Goal: Entertainment & Leisure: Browse casually

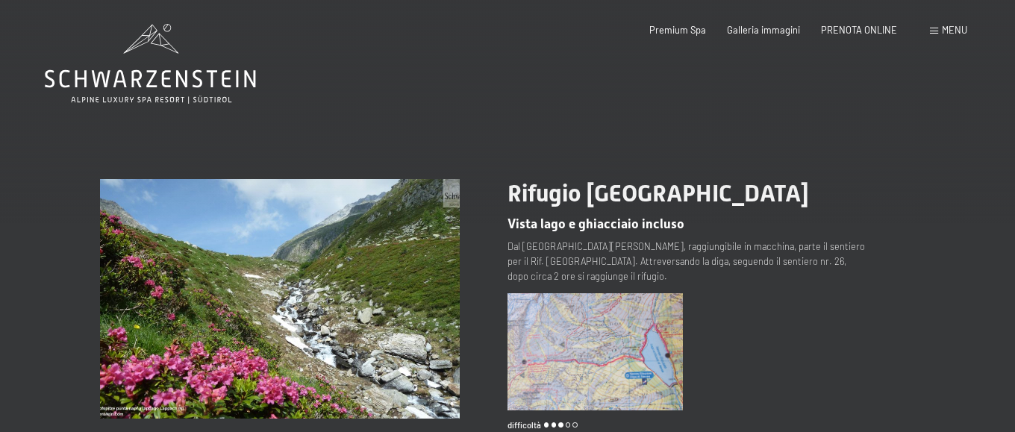
click at [570, 335] on img at bounding box center [594, 351] width 175 height 117
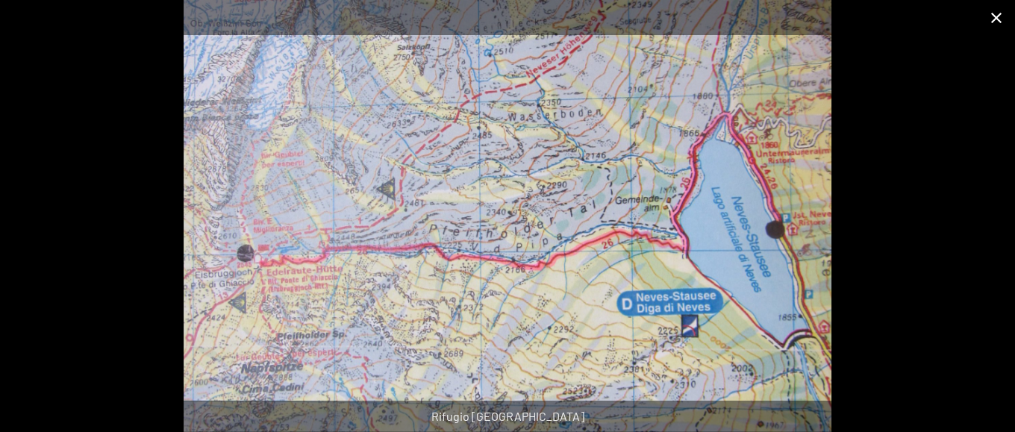
click at [996, 18] on button "Close gallery" at bounding box center [995, 17] width 37 height 35
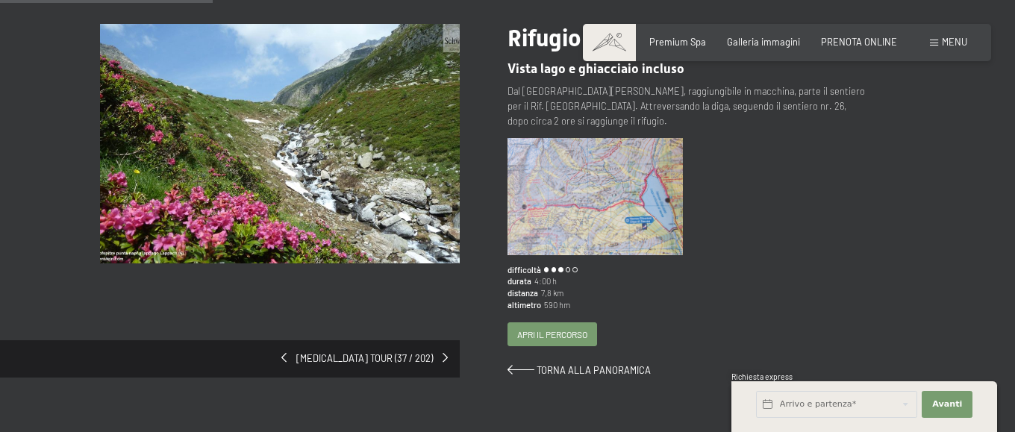
scroll to position [142, 0]
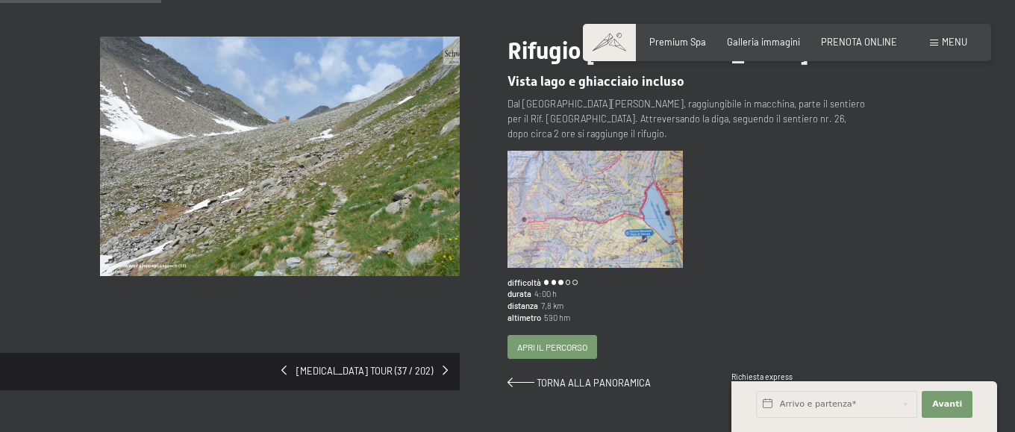
click at [374, 217] on img at bounding box center [280, 156] width 360 height 239
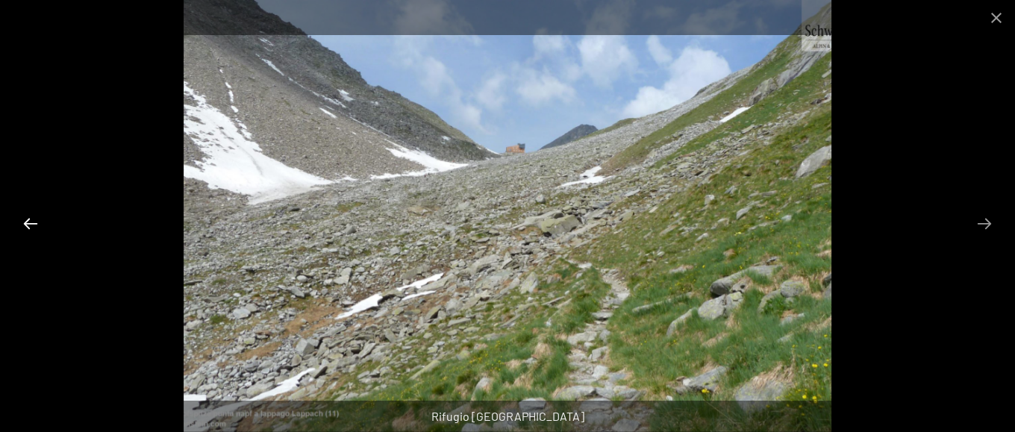
click at [27, 222] on button "Previous slide" at bounding box center [30, 223] width 31 height 29
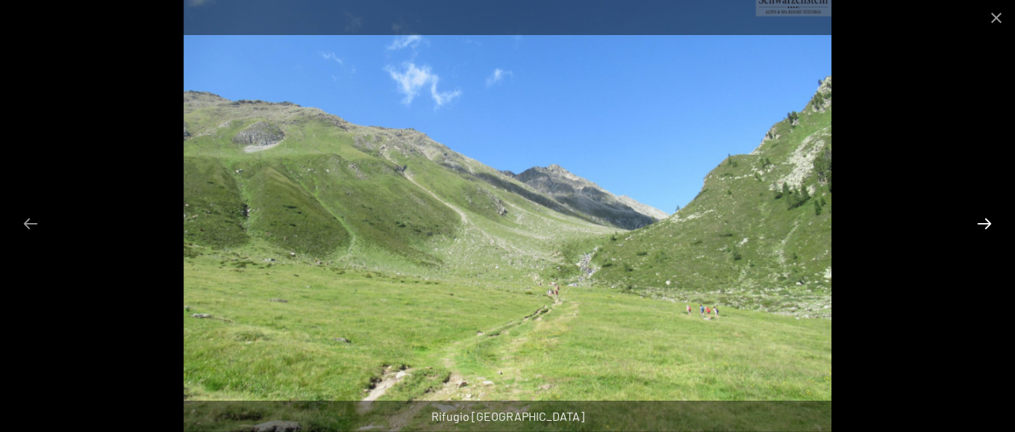
click at [988, 219] on button "Next slide" at bounding box center [983, 223] width 31 height 29
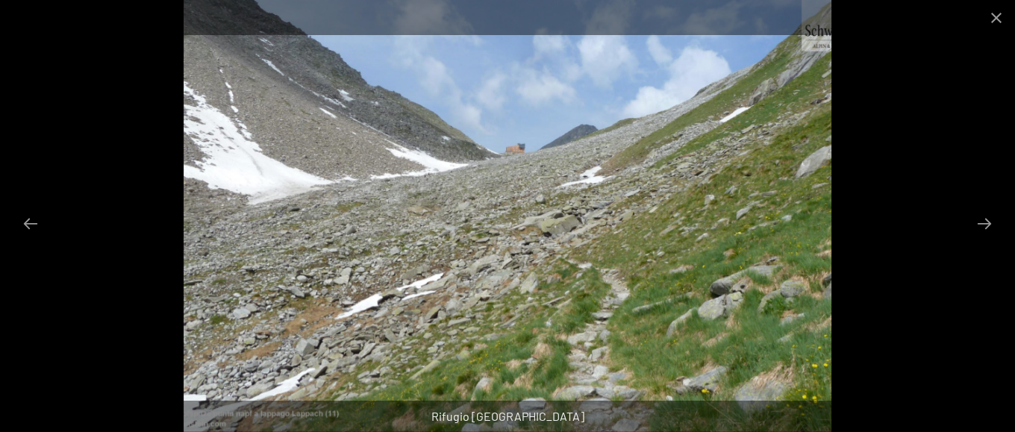
scroll to position [0, 0]
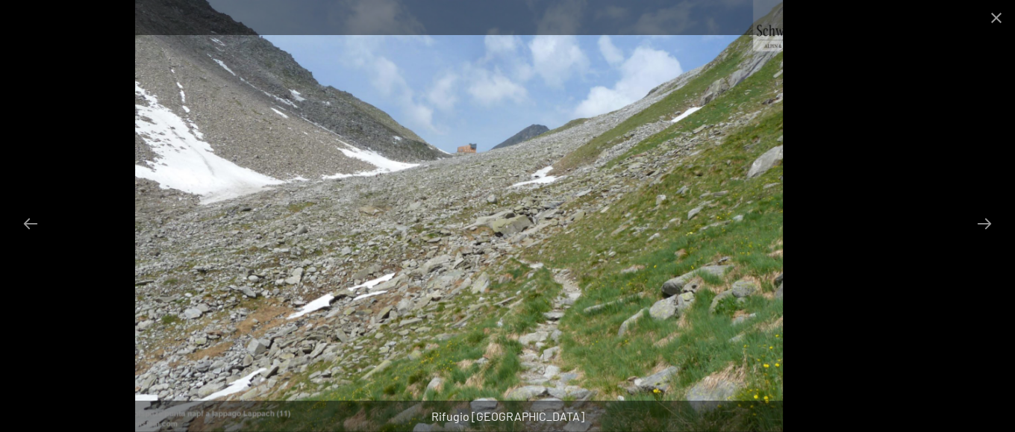
drag, startPoint x: 416, startPoint y: 213, endPoint x: 369, endPoint y: 204, distance: 47.7
click at [366, 206] on img at bounding box center [459, 216] width 648 height 432
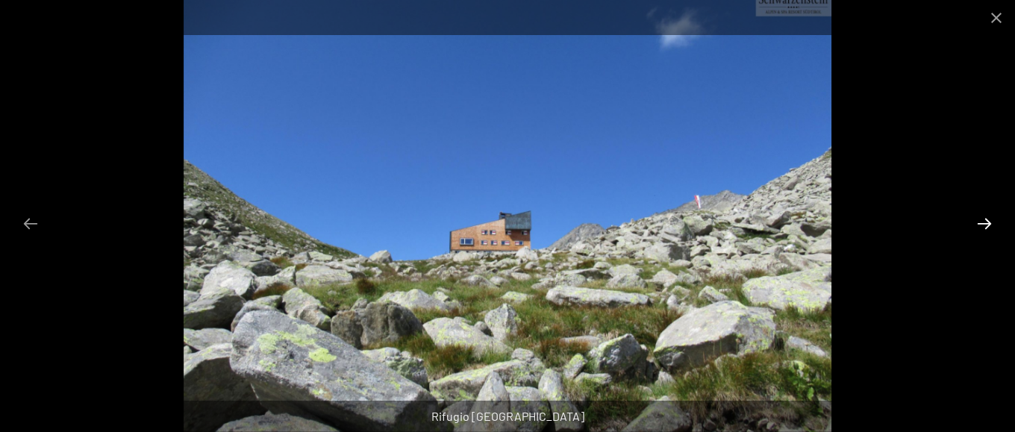
click at [990, 222] on button "Next slide" at bounding box center [983, 223] width 31 height 29
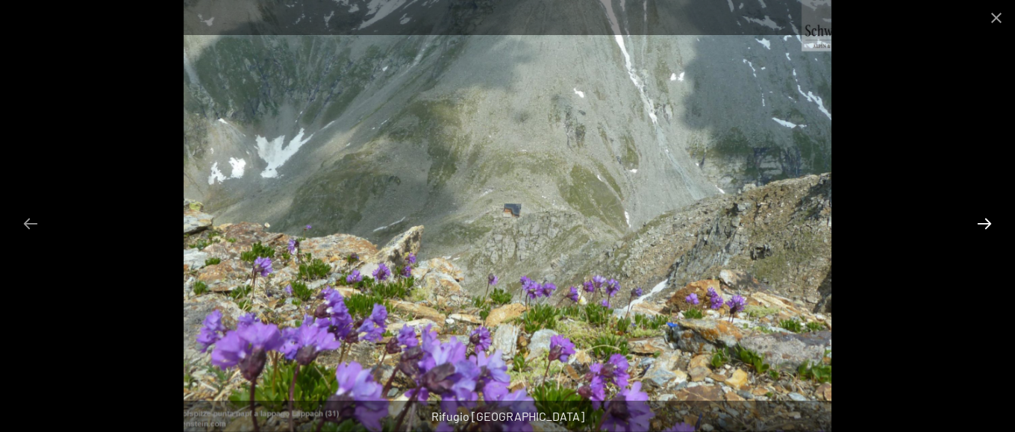
click at [983, 222] on button "Next slide" at bounding box center [983, 223] width 31 height 29
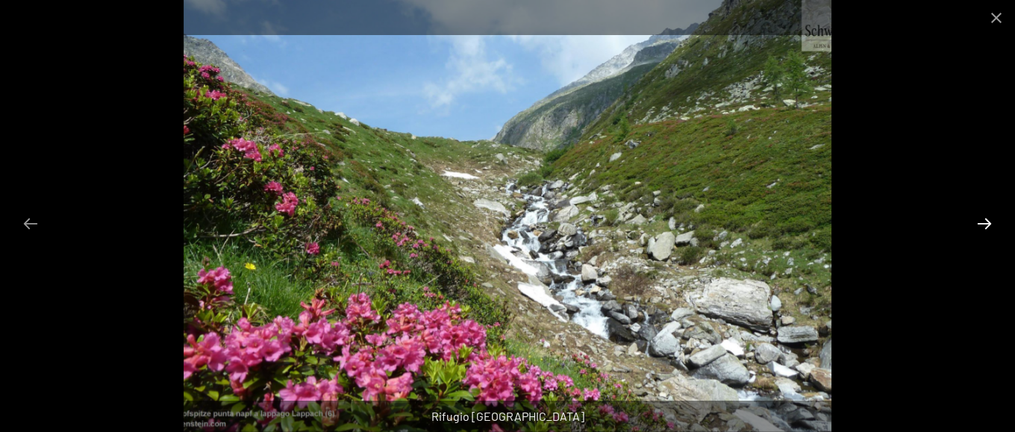
click at [983, 222] on button "Next slide" at bounding box center [983, 223] width 31 height 29
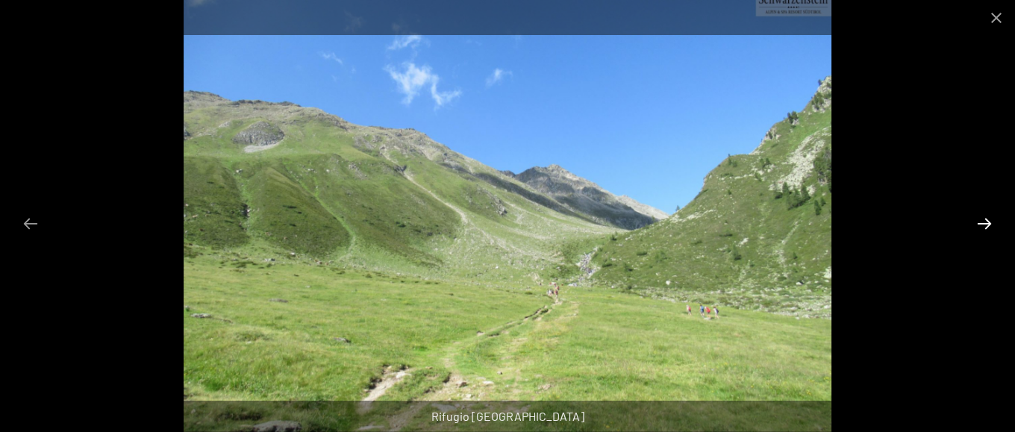
click at [983, 222] on button "Next slide" at bounding box center [983, 223] width 31 height 29
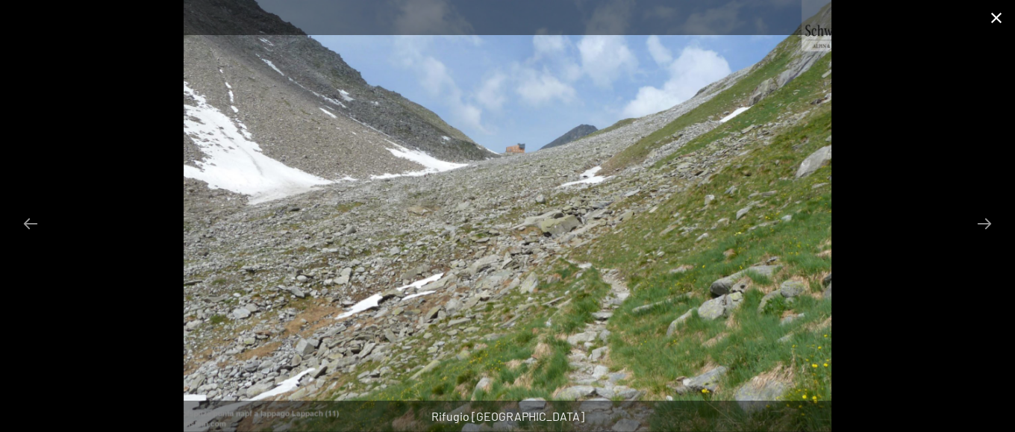
click at [997, 19] on button "Close gallery" at bounding box center [995, 17] width 37 height 35
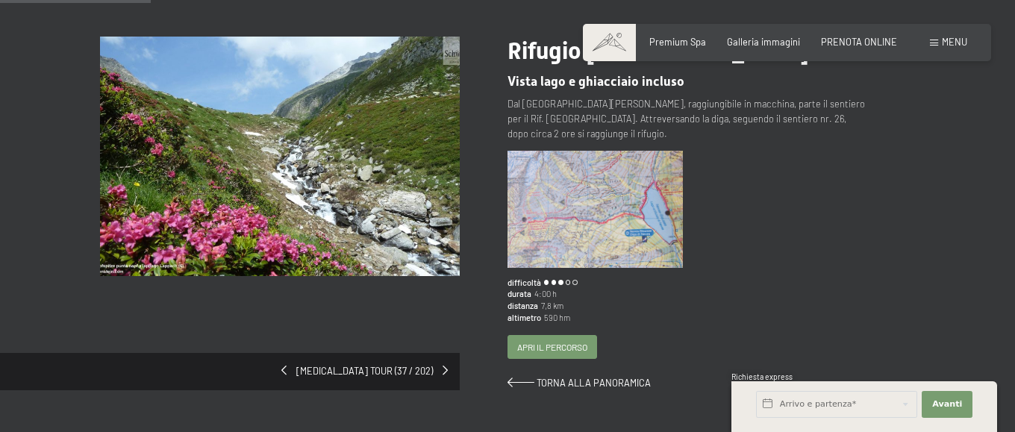
scroll to position [145, 0]
